Goal: Information Seeking & Learning: Learn about a topic

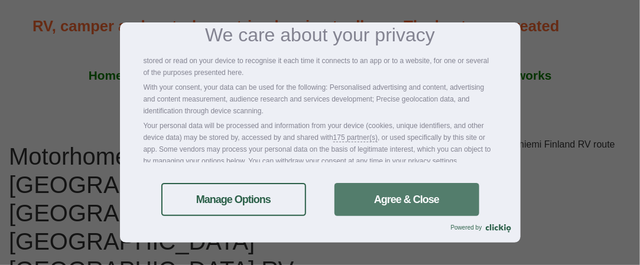
click at [374, 201] on link "Agree & Close" at bounding box center [406, 199] width 145 height 33
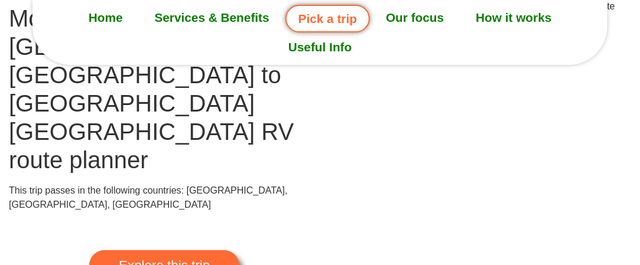
scroll to position [139, 0]
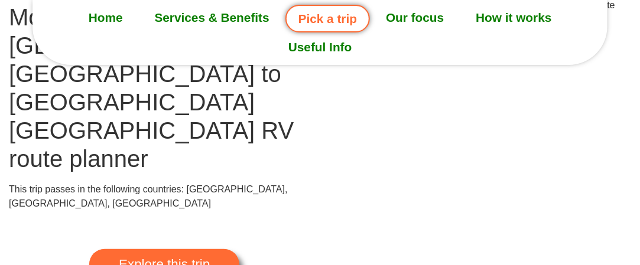
click at [535, 27] on img at bounding box center [475, 12] width 311 height 28
click at [585, 27] on img at bounding box center [475, 12] width 311 height 28
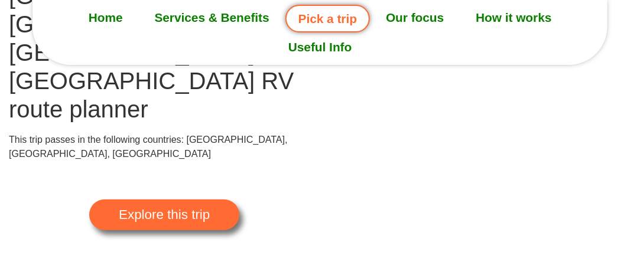
scroll to position [190, 0]
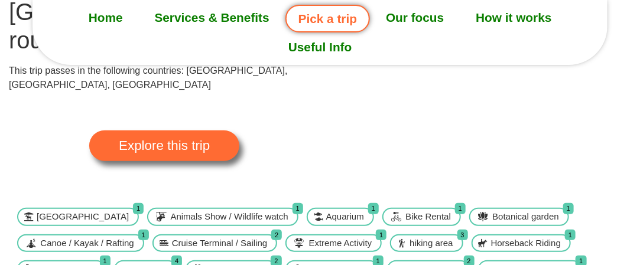
scroll to position [247, 0]
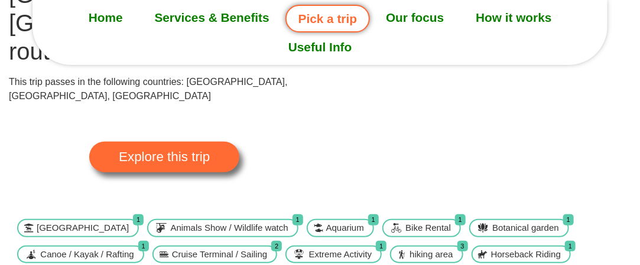
click at [292, 214] on span "1" at bounding box center [297, 219] width 11 height 11
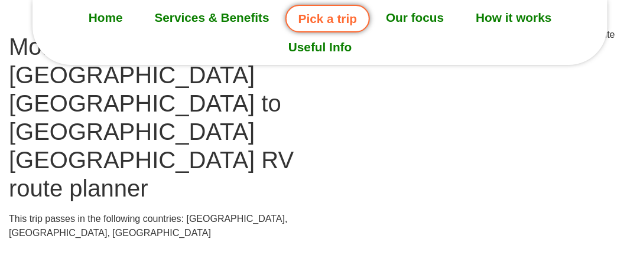
scroll to position [112, 0]
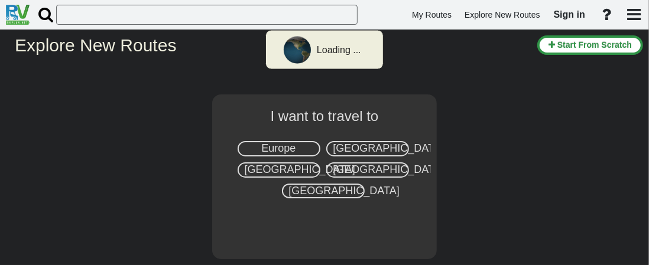
select select "number:1"
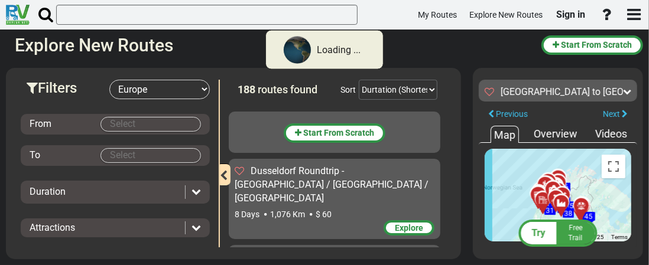
scroll to position [8538, 0]
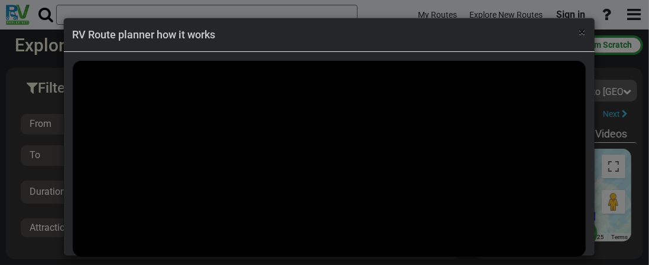
click at [579, 29] on span "×" at bounding box center [582, 32] width 6 height 14
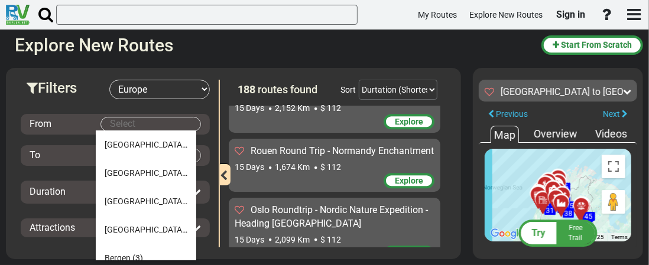
click at [116, 121] on body "My Routes Explore New Routes Sign in ×" at bounding box center [324, 132] width 649 height 265
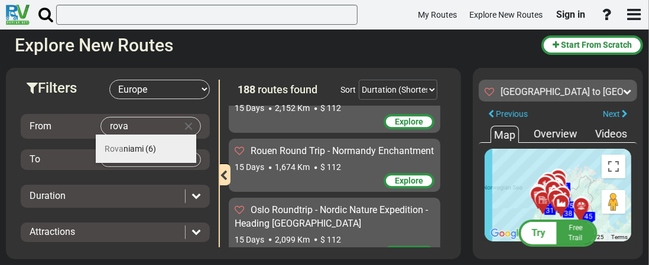
click at [119, 146] on span "Rova" at bounding box center [114, 148] width 19 height 9
type input "Rovaniami"
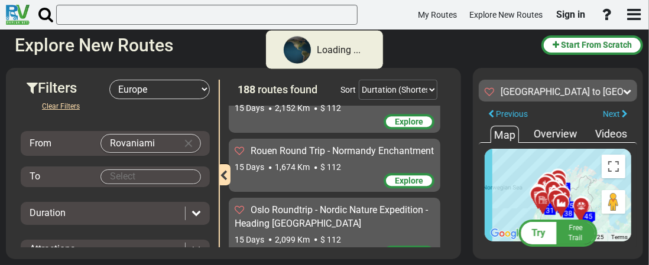
scroll to position [343, 0]
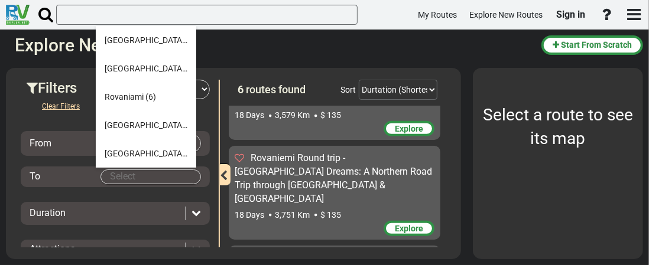
click at [126, 175] on body "My Routes Explore New Routes Sign in ×" at bounding box center [324, 132] width 649 height 265
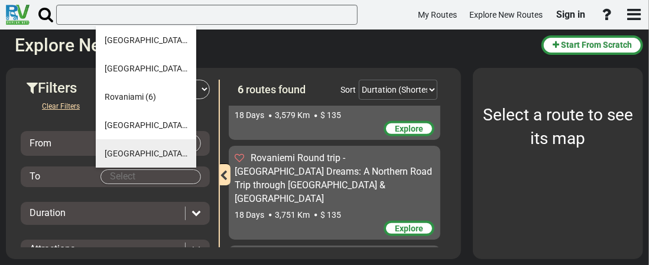
click at [122, 151] on span "Tromsø" at bounding box center [146, 153] width 83 height 9
type input "Tromsø"
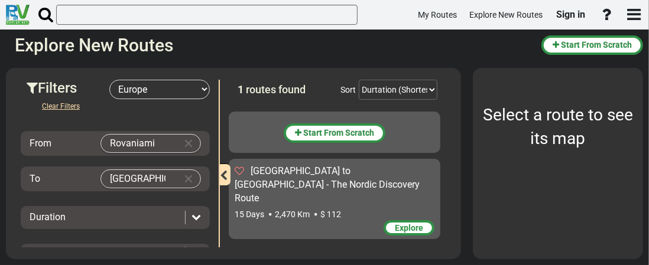
scroll to position [0, 0]
click at [189, 220] on div at bounding box center [193, 218] width 16 height 14
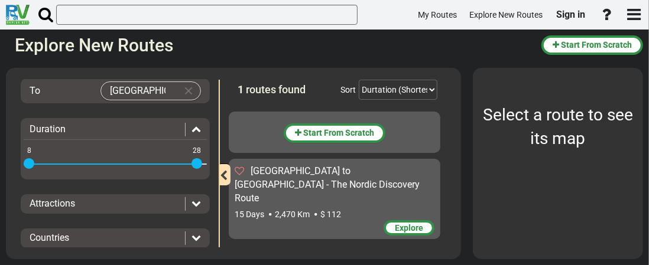
scroll to position [87, 0]
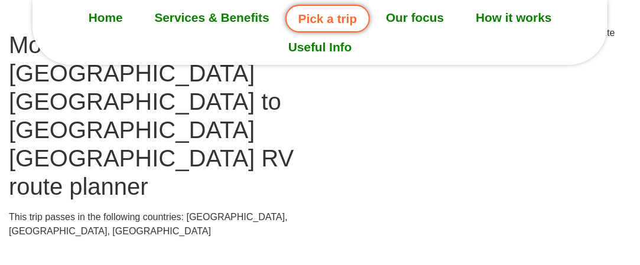
click at [321, 45] on link "Useful Info" at bounding box center [319, 47] width 95 height 30
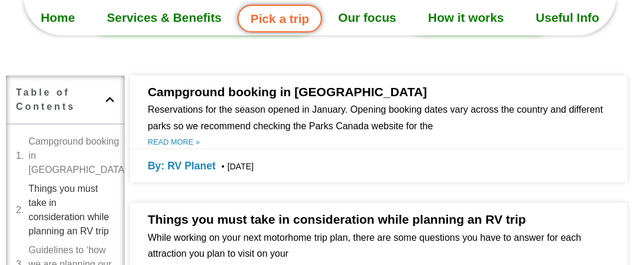
scroll to position [343, 0]
